Goal: Information Seeking & Learning: Learn about a topic

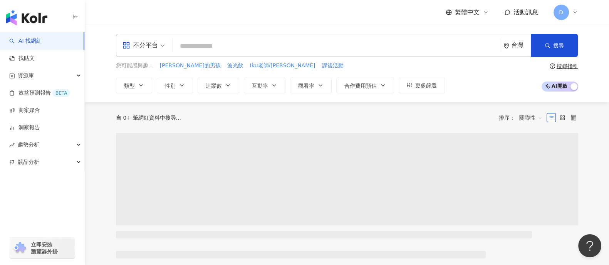
click at [326, 55] on div "不分平台 台灣 搜尋 您可能感興趣： 喬丹的男孩 波光飲 Iku老師/Ikulaoshi 課後活動 類型 性別 追蹤數 互動率 觀看率 合作費用預估 更多篩選…" at bounding box center [347, 63] width 493 height 59
click at [332, 45] on input "search" at bounding box center [336, 46] width 321 height 15
paste input "********"
type input "********"
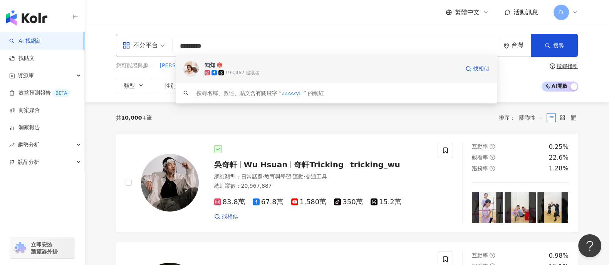
click at [311, 67] on span "知知" at bounding box center [287, 65] width 165 height 8
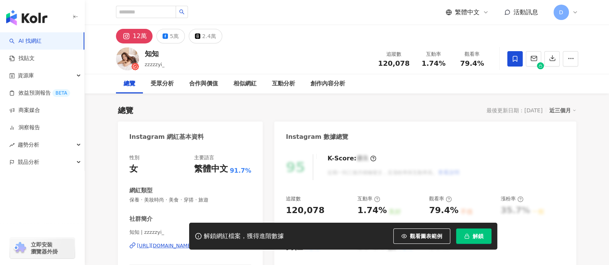
click at [459, 62] on div "追蹤數 120,078 互動率 1.74% 觀看率 79.4%" at bounding box center [433, 58] width 118 height 23
click at [479, 232] on button "解鎖" at bounding box center [473, 236] width 35 height 15
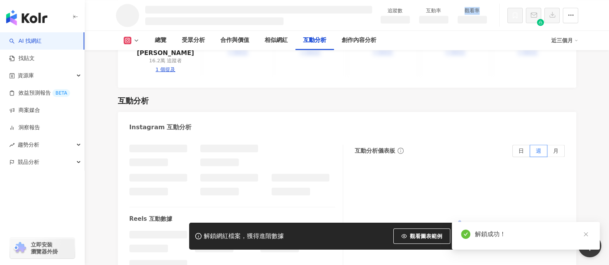
scroll to position [1300, 0]
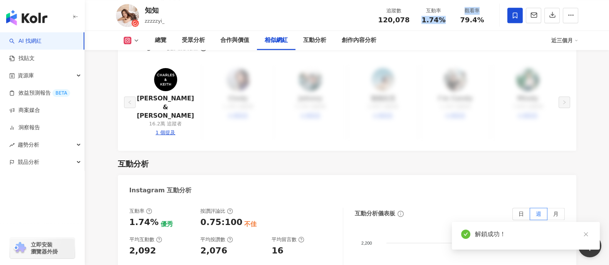
scroll to position [1761, 0]
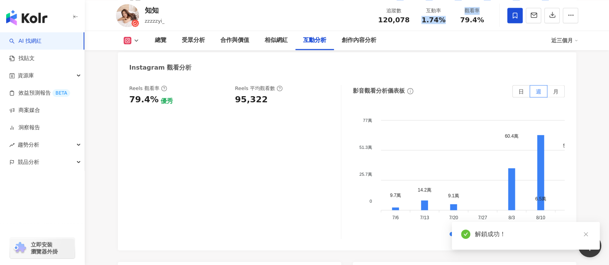
click at [270, 85] on div "Reels 觀看率 79.4% 優秀 Reels 平均觀看數 95,322" at bounding box center [231, 95] width 204 height 21
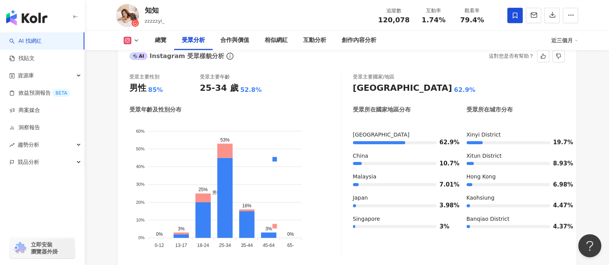
scroll to position [624, 0]
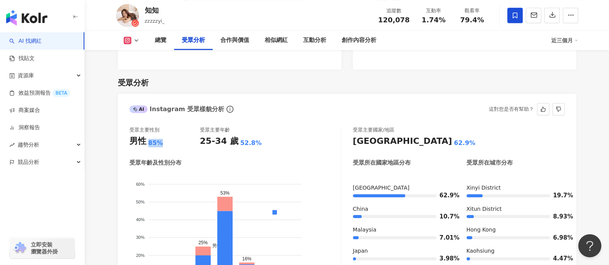
drag, startPoint x: 146, startPoint y: 145, endPoint x: 181, endPoint y: 148, distance: 34.8
click at [180, 148] on div "受眾主要性別 男性 85% 受眾主要年齡 25-34 歲 52.8% 受眾年齡及性別分布 男性 女性 60% 60% 50% 50% 40% 40% 30% …" at bounding box center [235, 218] width 212 height 183
copy div "男性 85%"
click at [238, 166] on div "受眾年齡及性別分布" at bounding box center [234, 163] width 211 height 8
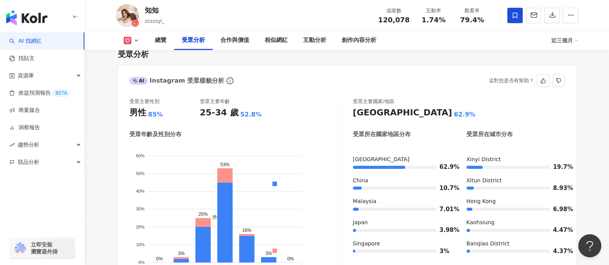
scroll to position [720, 0]
